Goal: Find specific page/section: Find specific page/section

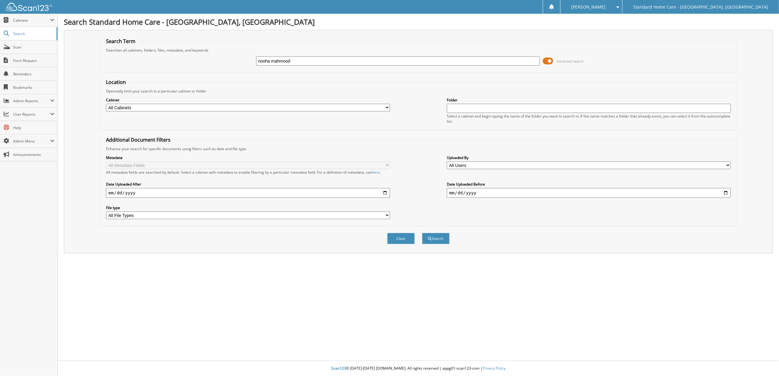
type input "nooha mahmood"
click at [422, 233] on button "Search" at bounding box center [435, 238] width 27 height 11
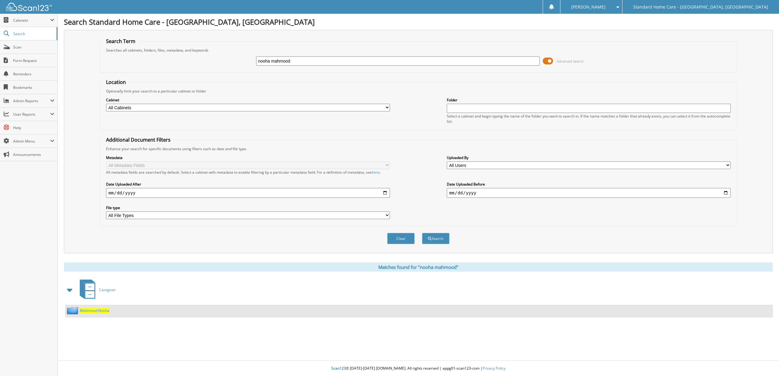
click at [99, 313] on span "Nooha" at bounding box center [103, 310] width 11 height 5
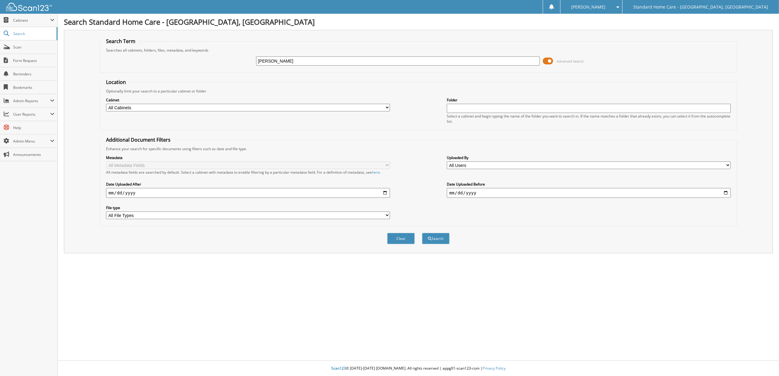
type input "robert"
click at [422, 233] on button "Search" at bounding box center [435, 238] width 27 height 11
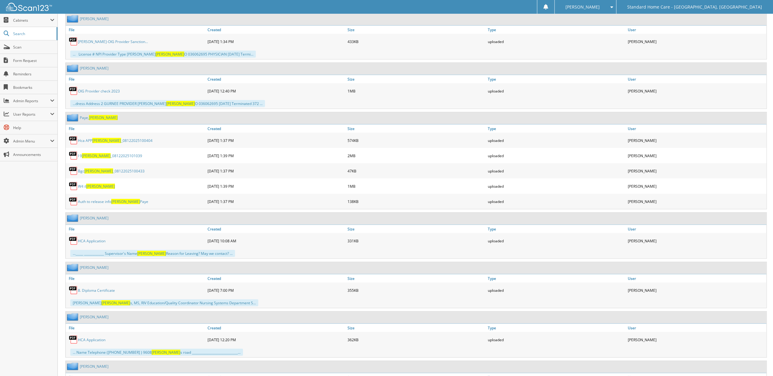
scroll to position [570, 0]
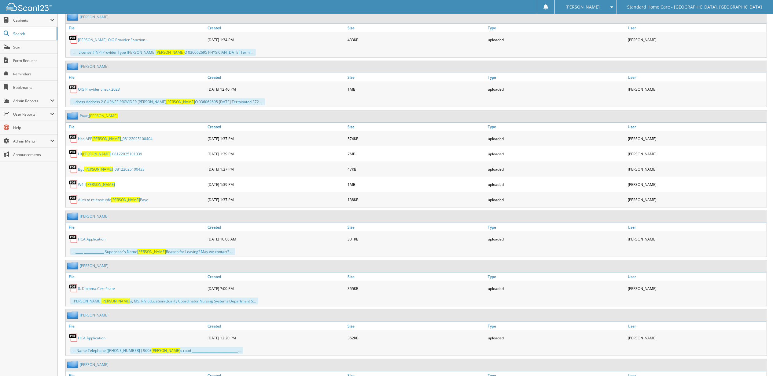
click at [101, 119] on span "Robert" at bounding box center [103, 115] width 29 height 5
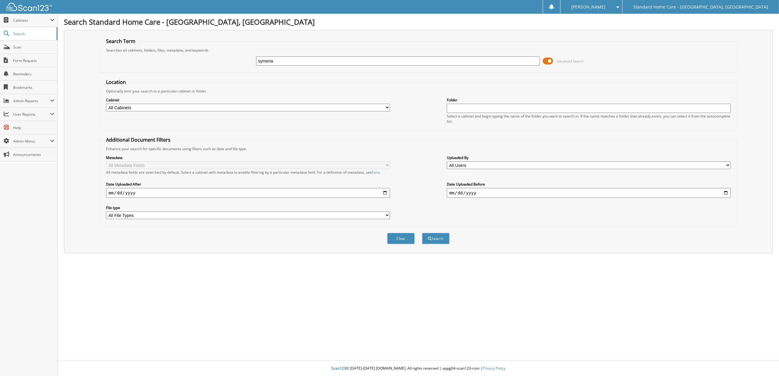
type input "symeria"
click at [422, 233] on button "Search" at bounding box center [435, 238] width 27 height 11
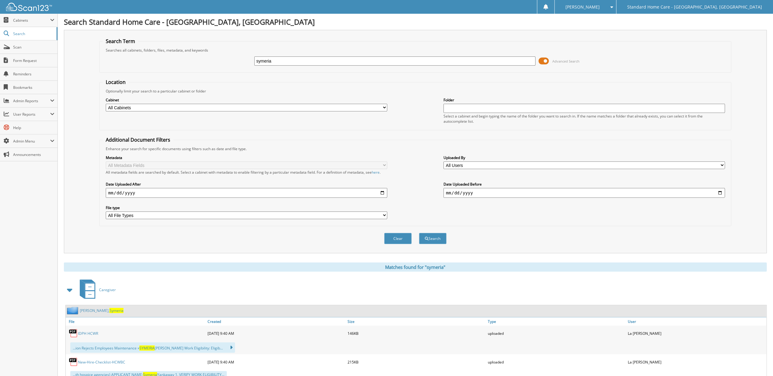
click at [85, 312] on link "[PERSON_NAME]" at bounding box center [102, 310] width 44 height 5
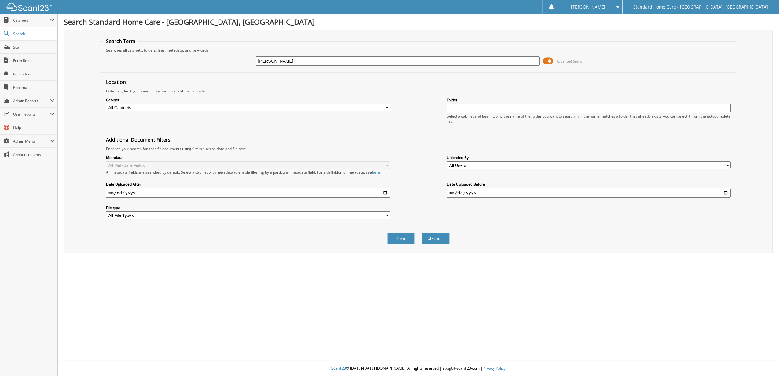
type input "[PERSON_NAME]"
click at [422, 233] on button "Search" at bounding box center [435, 238] width 27 height 11
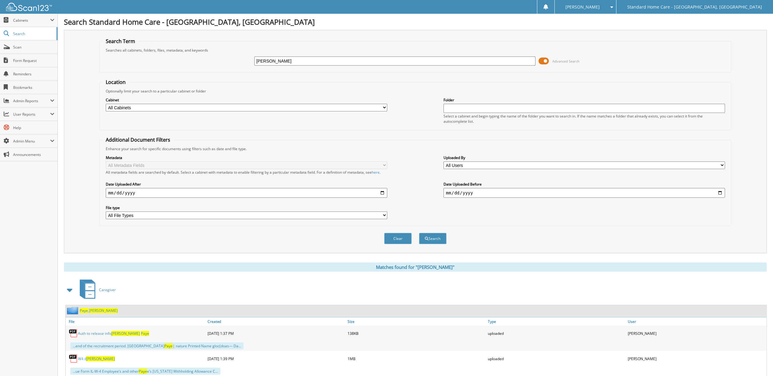
click at [98, 310] on span "[PERSON_NAME]" at bounding box center [103, 310] width 29 height 5
click at [97, 312] on span "[PERSON_NAME]" at bounding box center [103, 310] width 29 height 5
